Goal: Check status: Check status

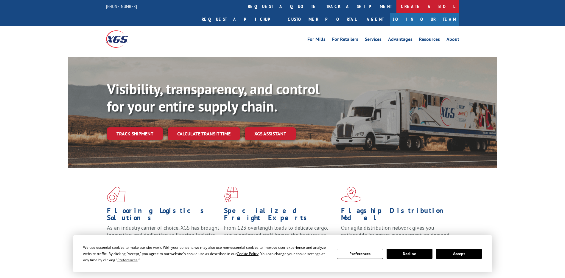
click at [397, 8] on link "Create a BOL" at bounding box center [428, 6] width 63 height 13
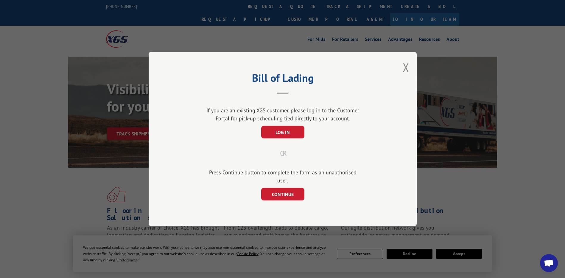
click at [412, 74] on div "Bill of Lading If you are an existing XGS customer, please log in to the Custom…" at bounding box center [283, 139] width 268 height 174
click at [408, 74] on button "Close modal" at bounding box center [406, 67] width 7 height 16
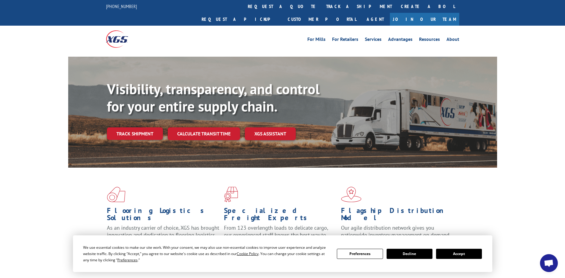
click at [322, 9] on link "track a shipment" at bounding box center [359, 6] width 75 height 13
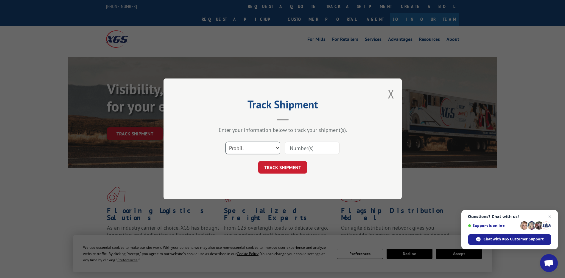
click at [240, 151] on select "Select category... Probill BOL PO" at bounding box center [253, 148] width 55 height 13
select select "po"
click at [226, 142] on select "Select category... Probill BOL PO" at bounding box center [253, 148] width 55 height 13
click at [307, 148] on input at bounding box center [312, 148] width 55 height 13
paste input "09534414"
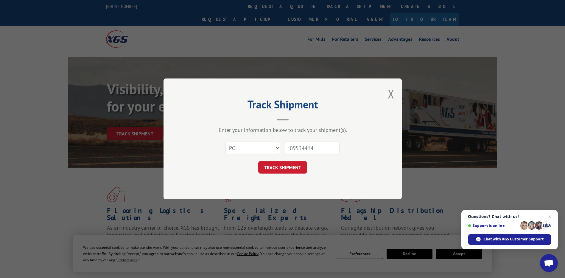
click at [301, 147] on input "09534414" at bounding box center [312, 148] width 55 height 13
type input "09534414"
click button "TRACK SHIPMENT" at bounding box center [282, 167] width 49 height 13
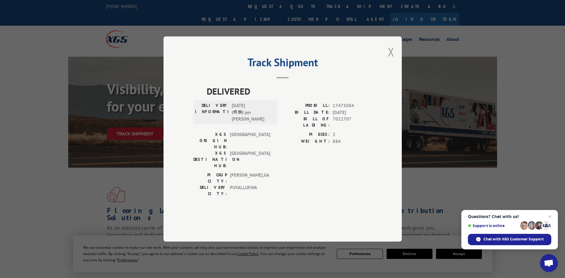
click at [394, 69] on div "Track Shipment DELIVERED DELIVERY INFORMATION: [DATE] 04:50 pm [PERSON_NAME] PR…" at bounding box center [283, 138] width 238 height 205
click at [392, 60] on button "Close modal" at bounding box center [391, 52] width 7 height 16
